Goal: Download file/media

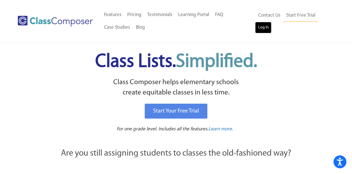
click at [263, 29] on link "Log In" at bounding box center [263, 27] width 16 height 11
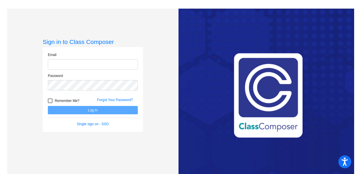
type input "courtney.krueger@smusd.org"
click at [91, 108] on button "Log In" at bounding box center [93, 110] width 90 height 8
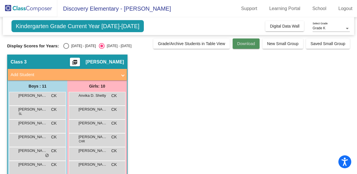
click at [244, 44] on span "Download" at bounding box center [246, 43] width 18 height 5
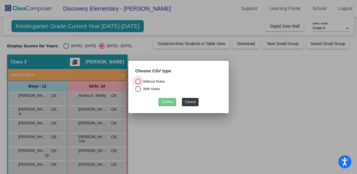
click at [139, 80] on div "Select an option" at bounding box center [138, 81] width 6 height 6
click at [138, 84] on input "Without Notes" at bounding box center [138, 84] width 0 height 0
radio input "true"
click at [169, 100] on button "Confirm" at bounding box center [167, 102] width 18 height 8
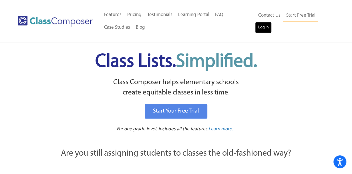
click at [258, 26] on link "Log In" at bounding box center [263, 27] width 16 height 11
